Goal: Find specific page/section: Find specific page/section

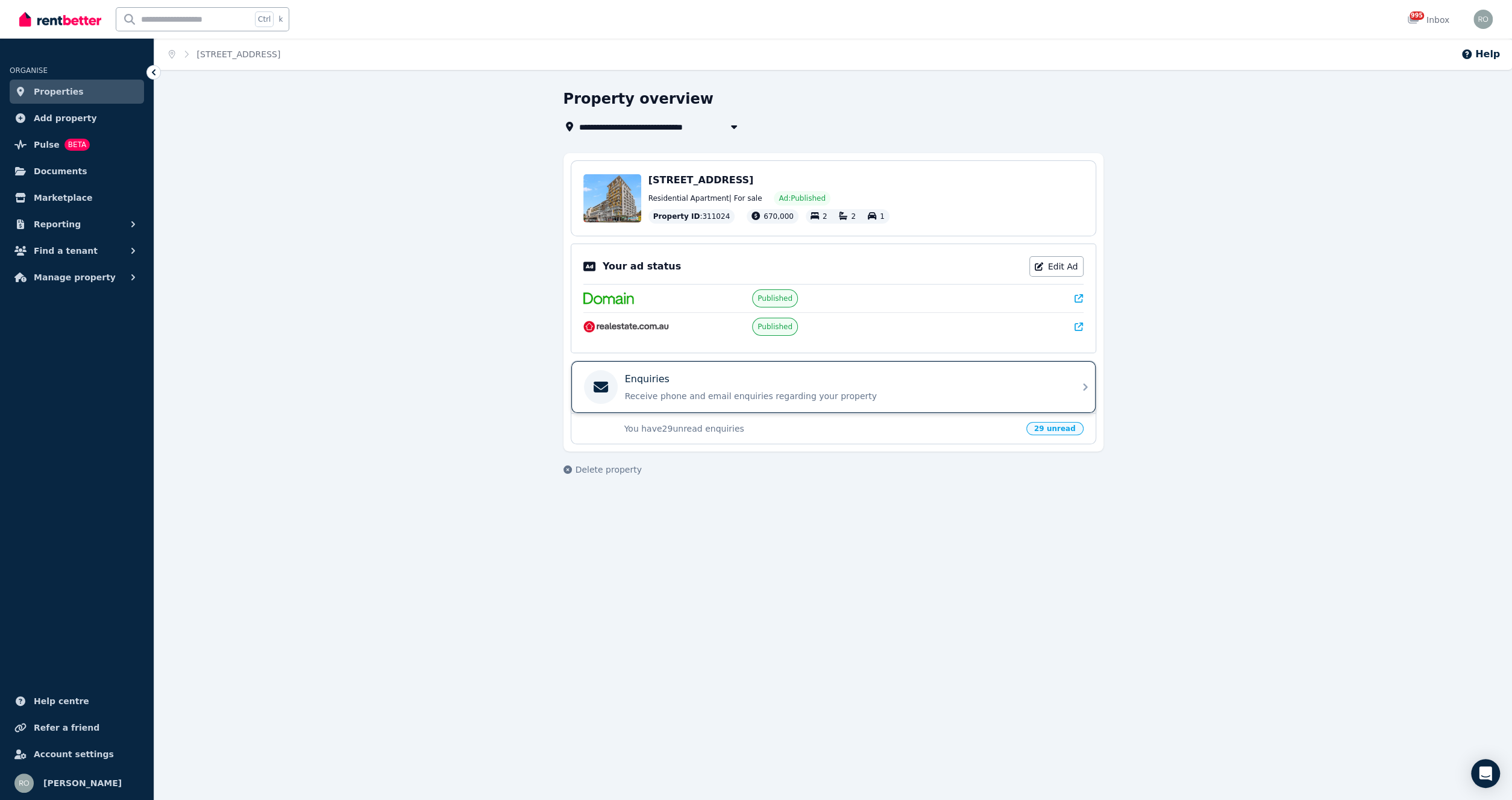
click at [732, 373] on div "Enquiries" at bounding box center [843, 379] width 436 height 14
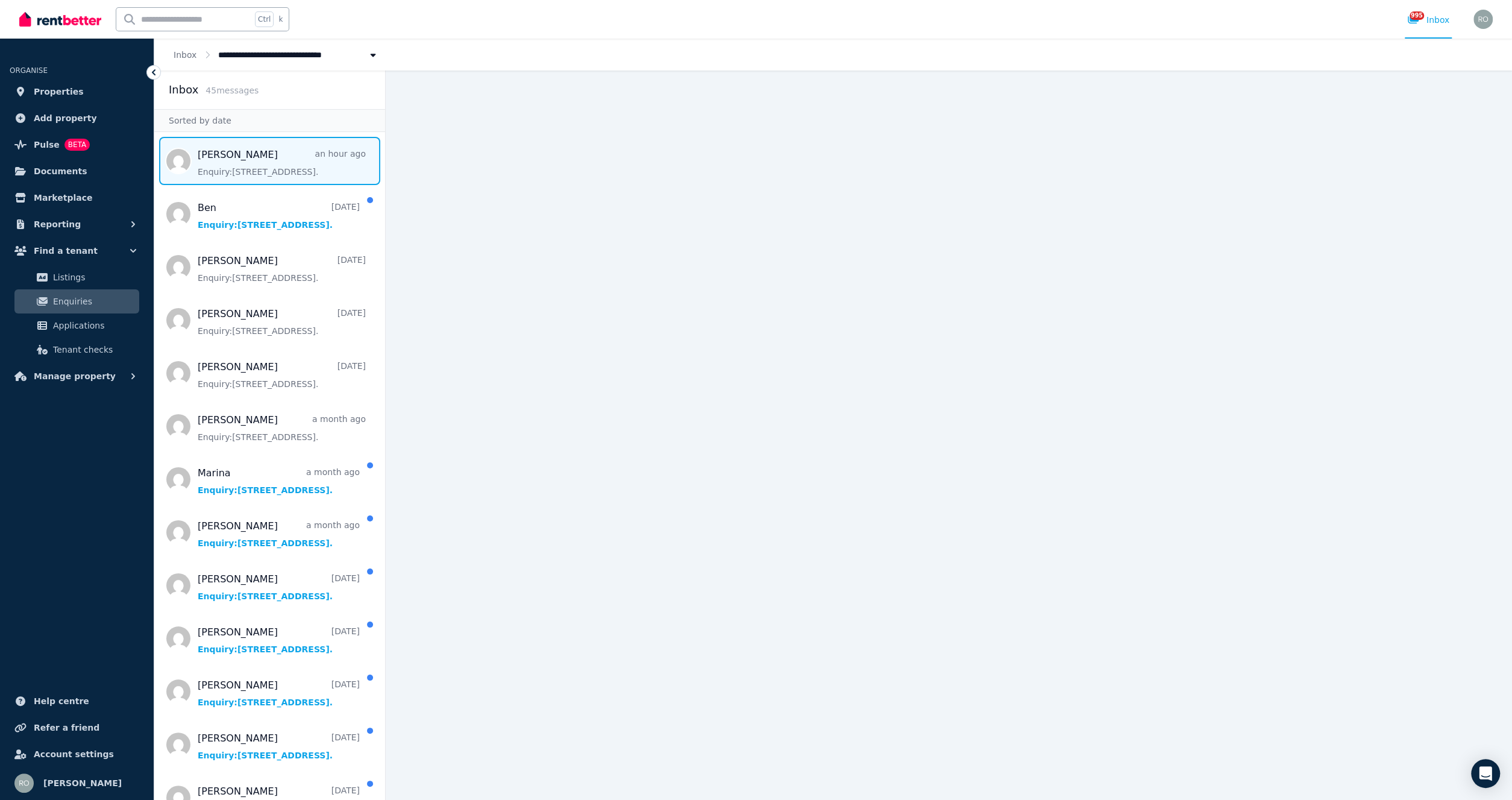
click at [243, 171] on span "Message list" at bounding box center [270, 161] width 231 height 48
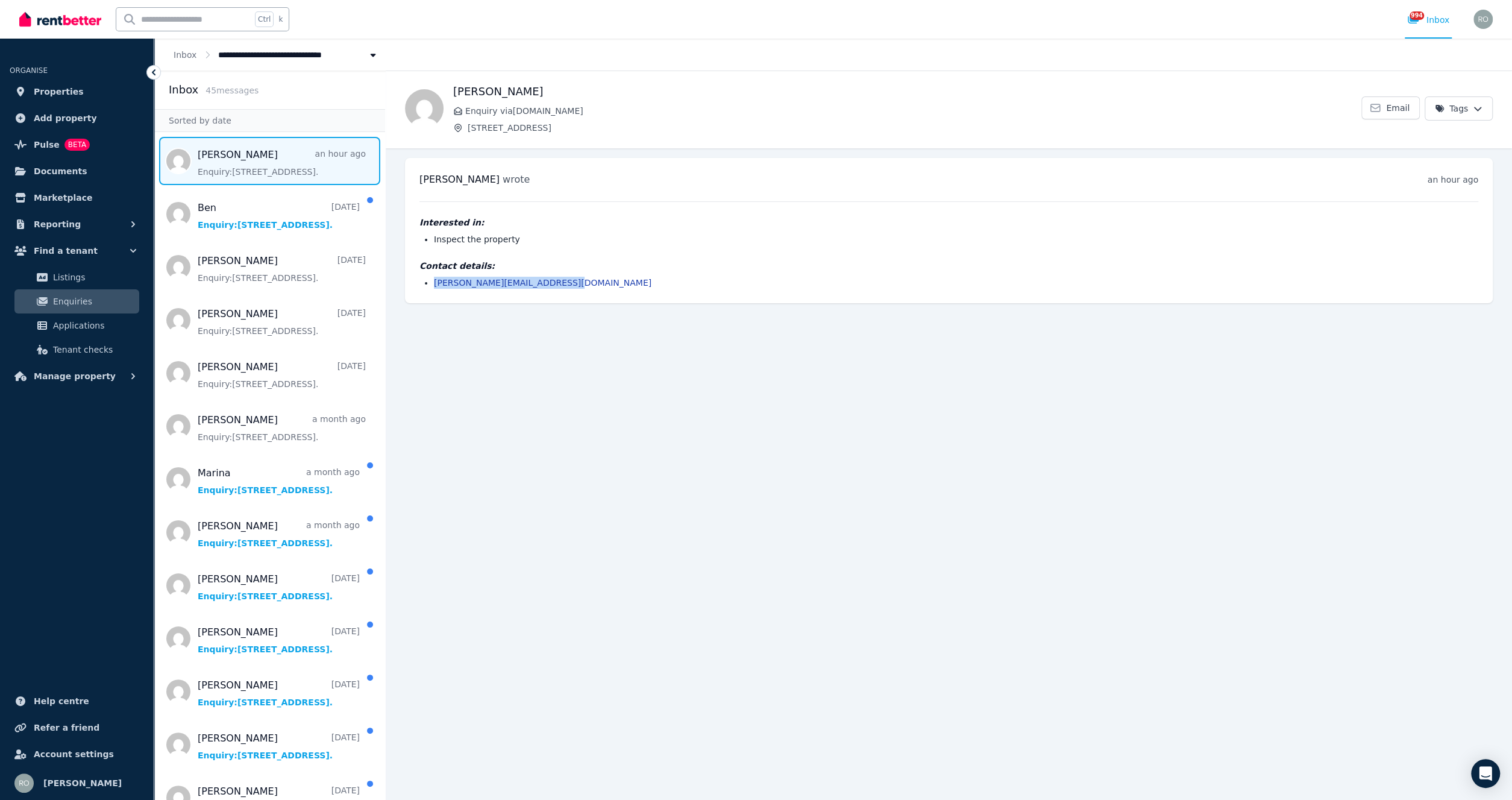
drag, startPoint x: 584, startPoint y: 285, endPoint x: 435, endPoint y: 282, distance: 149.0
click at [435, 282] on li "[PERSON_NAME][EMAIL_ADDRESS][DOMAIN_NAME]" at bounding box center [957, 282] width 1045 height 12
copy link "[PERSON_NAME][EMAIL_ADDRESS][DOMAIN_NAME]"
click at [670, 373] on main "Back martina Enquiry via RealEstate.com.au 705/79-87 Princes Highway, Kogarah E…" at bounding box center [948, 435] width 1127 height 730
drag, startPoint x: 369, startPoint y: 54, endPoint x: 249, endPoint y: 59, distance: 120.1
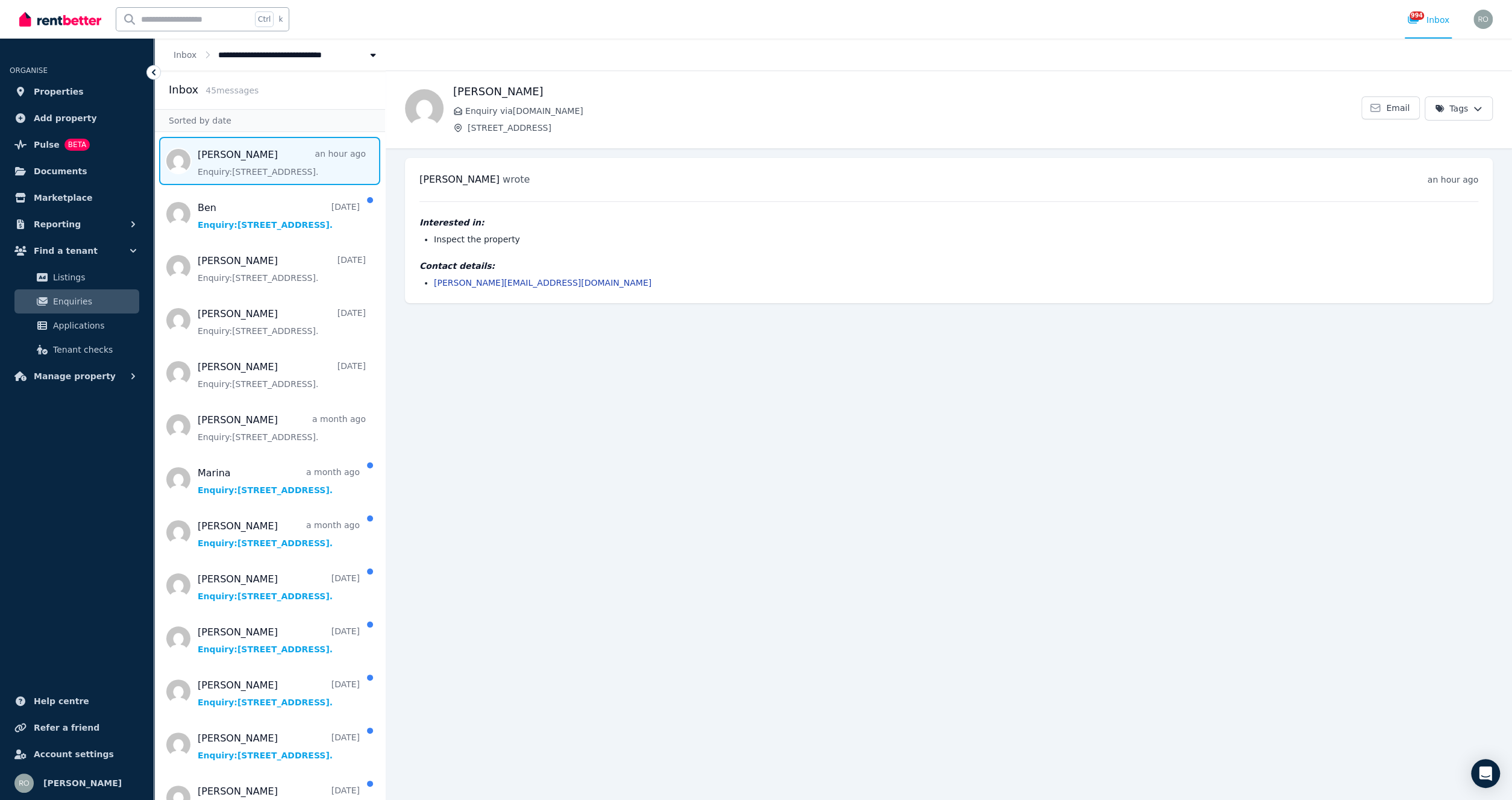
click at [253, 59] on div "**********" at bounding box center [301, 54] width 166 height 13
drag, startPoint x: 245, startPoint y: 57, endPoint x: 253, endPoint y: 56, distance: 8.1
click at [253, 56] on span "[STREET_ADDRESS]" at bounding box center [268, 54] width 101 height 13
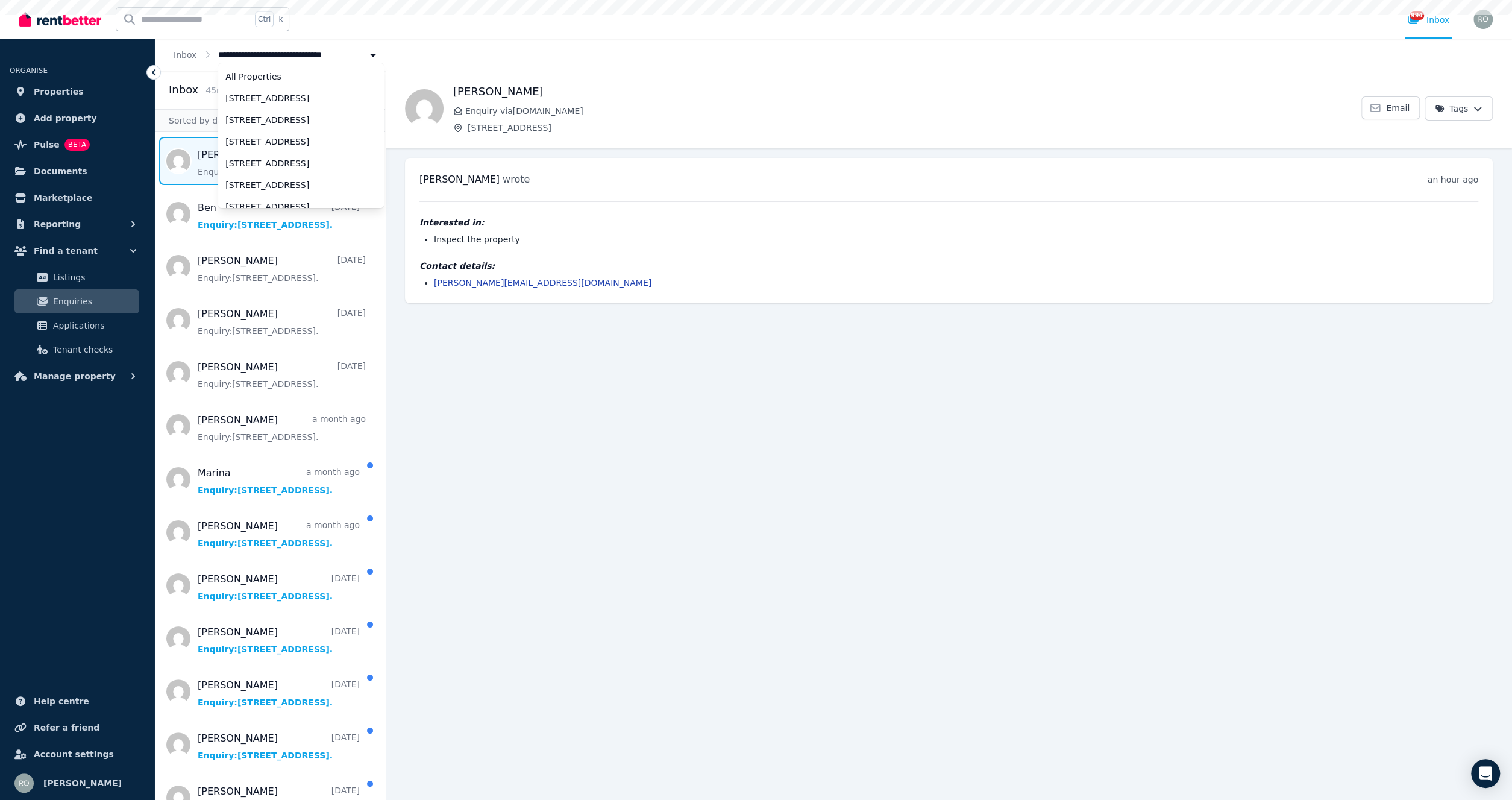
click at [253, 56] on span "[STREET_ADDRESS]" at bounding box center [268, 54] width 101 height 13
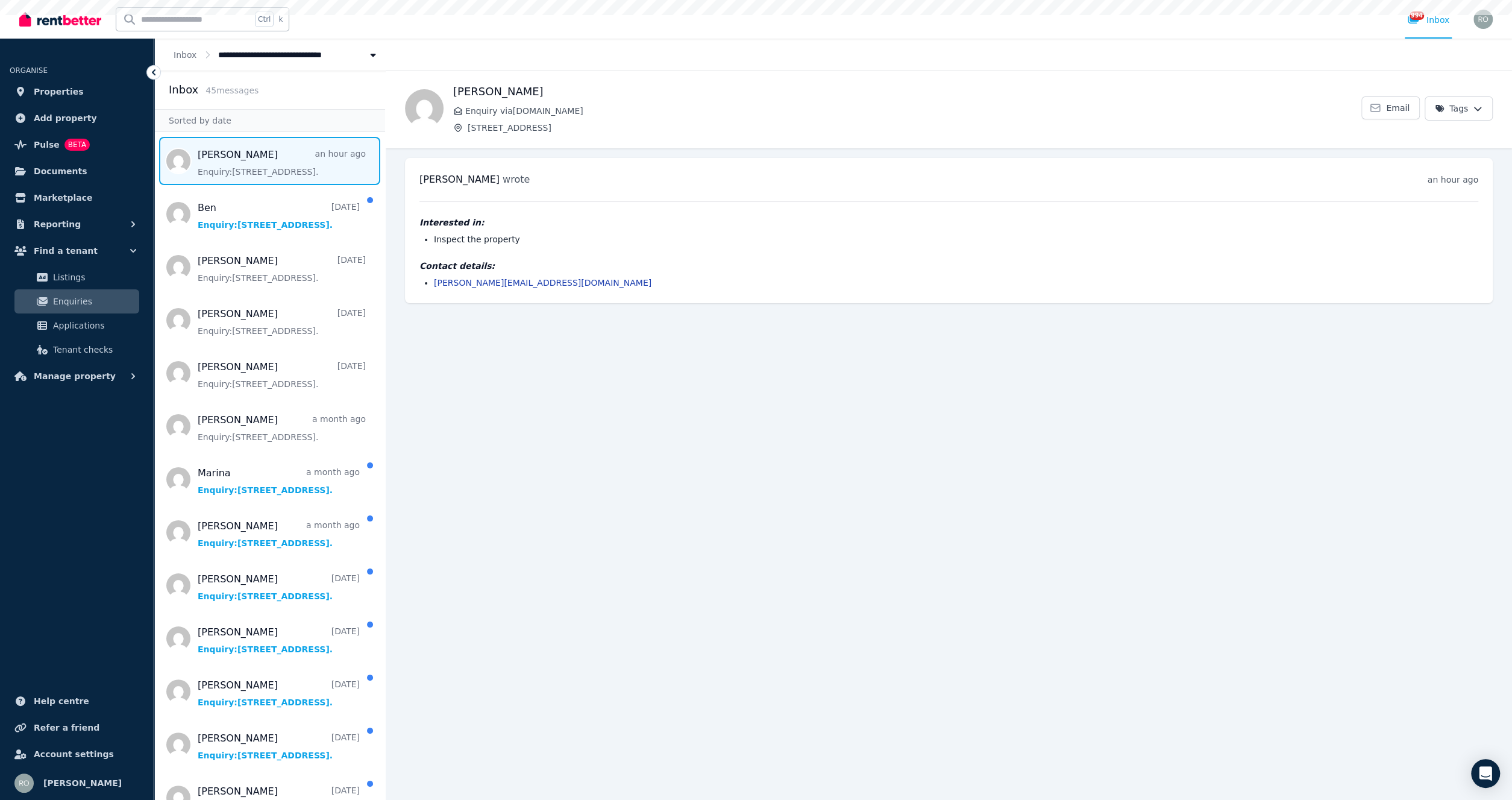
click at [253, 56] on span "[STREET_ADDRESS]" at bounding box center [268, 54] width 101 height 13
click at [251, 56] on span "[STREET_ADDRESS]" at bounding box center [268, 54] width 101 height 13
type input "**********"
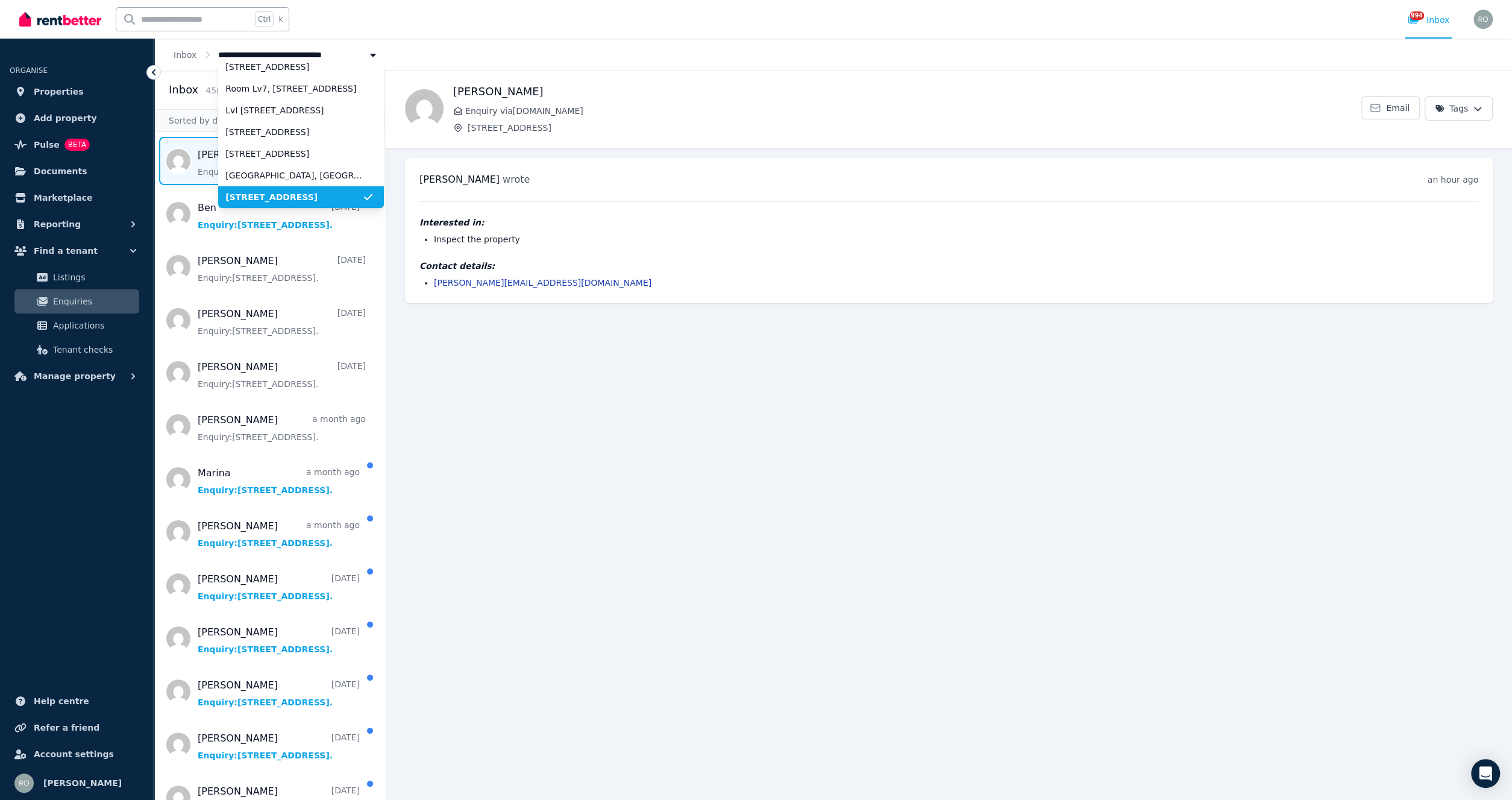
click at [593, 203] on div "Interested in: Inspect the property Contact details: martina.nordio12345@gmail.…" at bounding box center [948, 245] width 1059 height 87
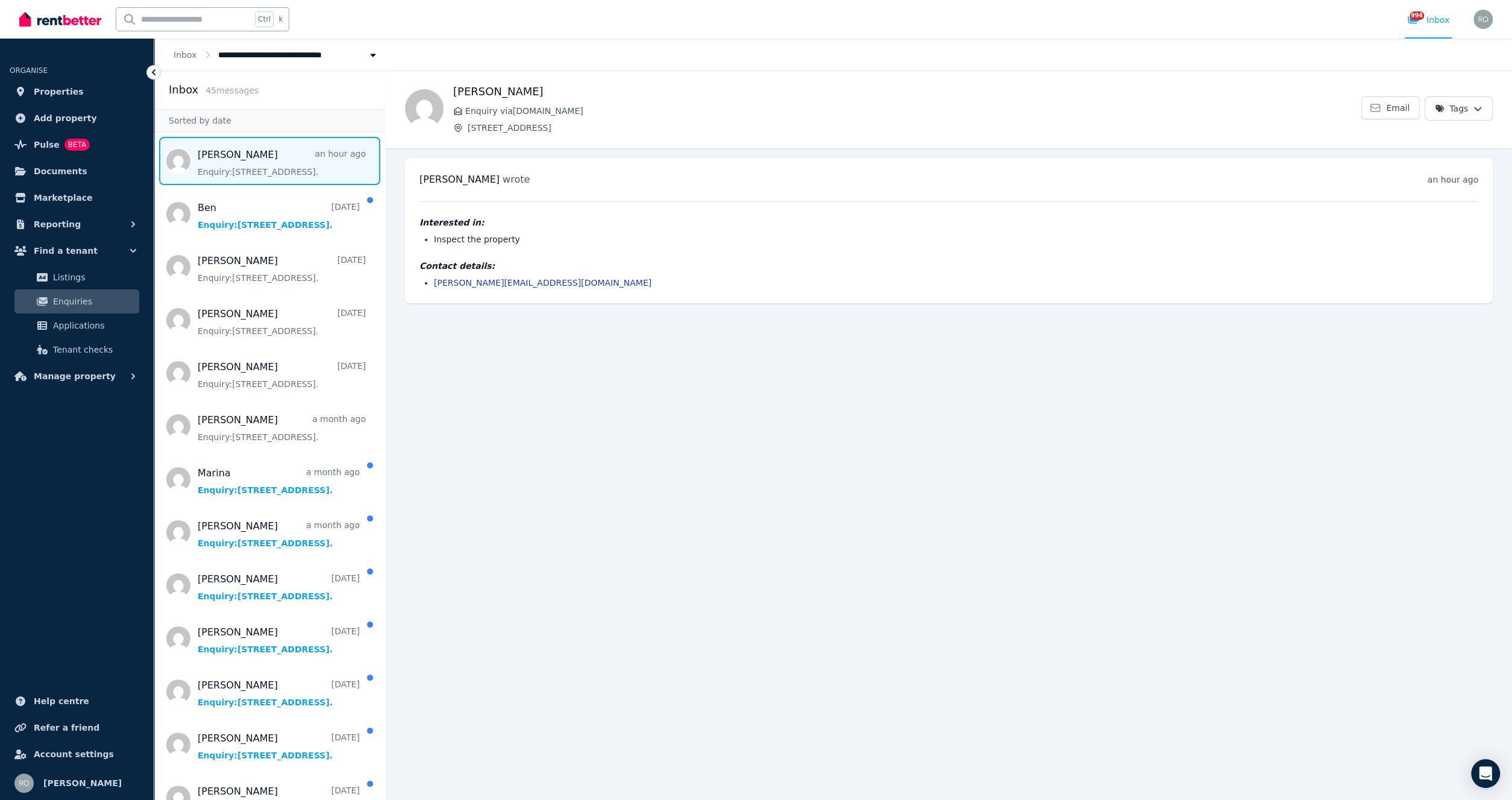
click at [536, 127] on span "[STREET_ADDRESS]" at bounding box center [914, 128] width 894 height 12
click at [541, 128] on span "[STREET_ADDRESS]" at bounding box center [914, 128] width 894 height 12
